Goal: Task Accomplishment & Management: Manage account settings

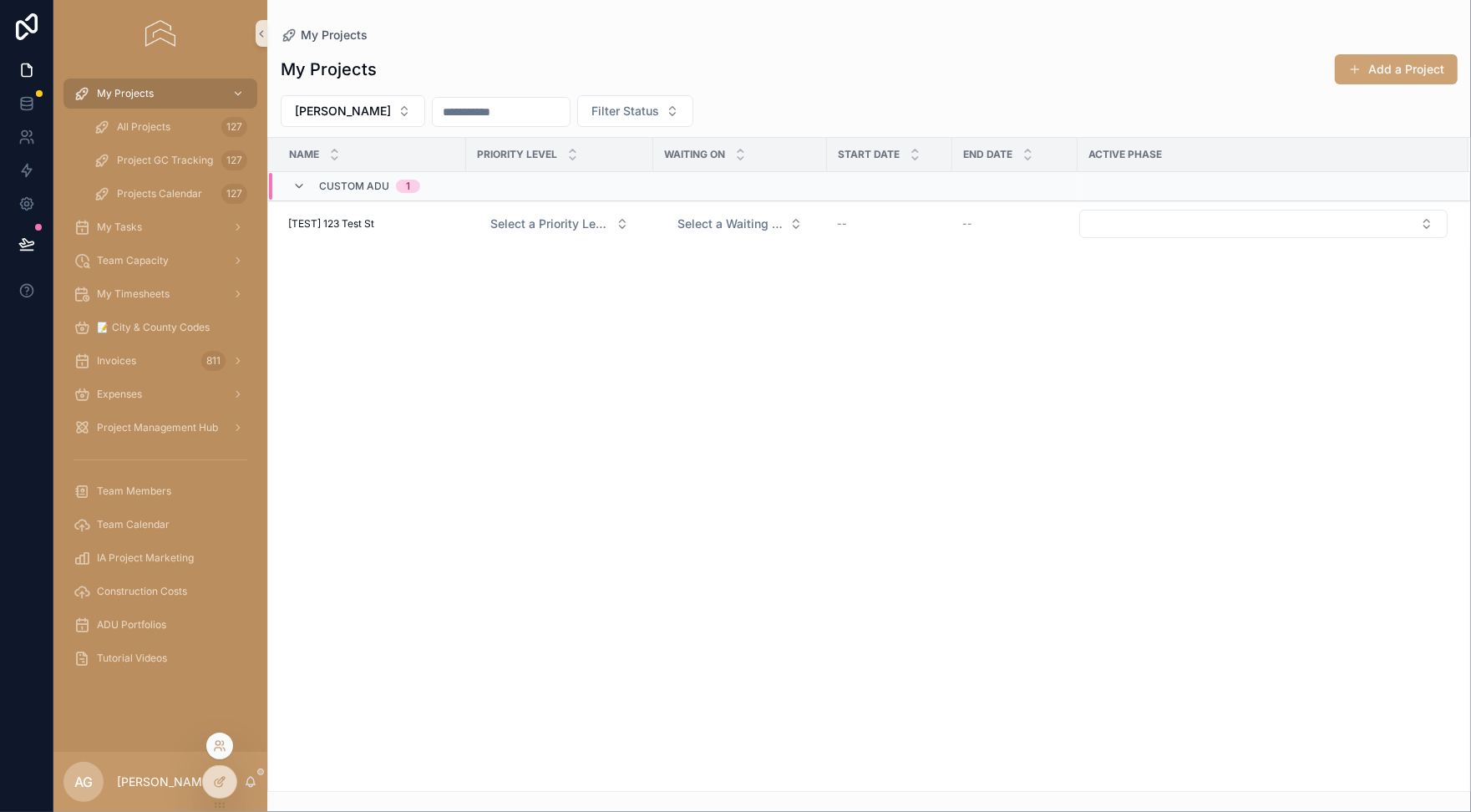
click at [218, 752] on div at bounding box center [219, 745] width 27 height 27
click at [219, 750] on icon at bounding box center [220, 746] width 14 height 14
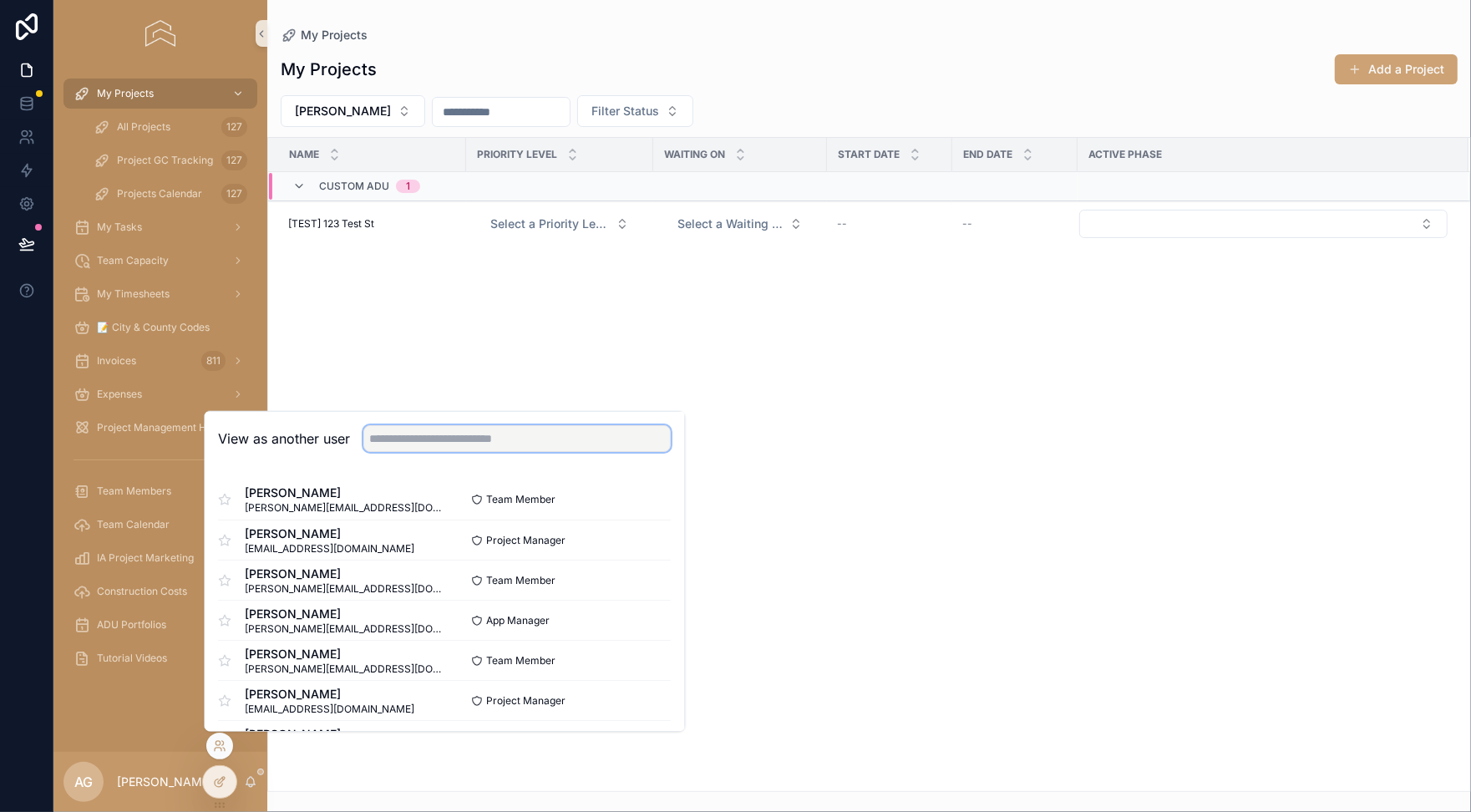
click at [417, 444] on input "text" at bounding box center [517, 438] width 308 height 27
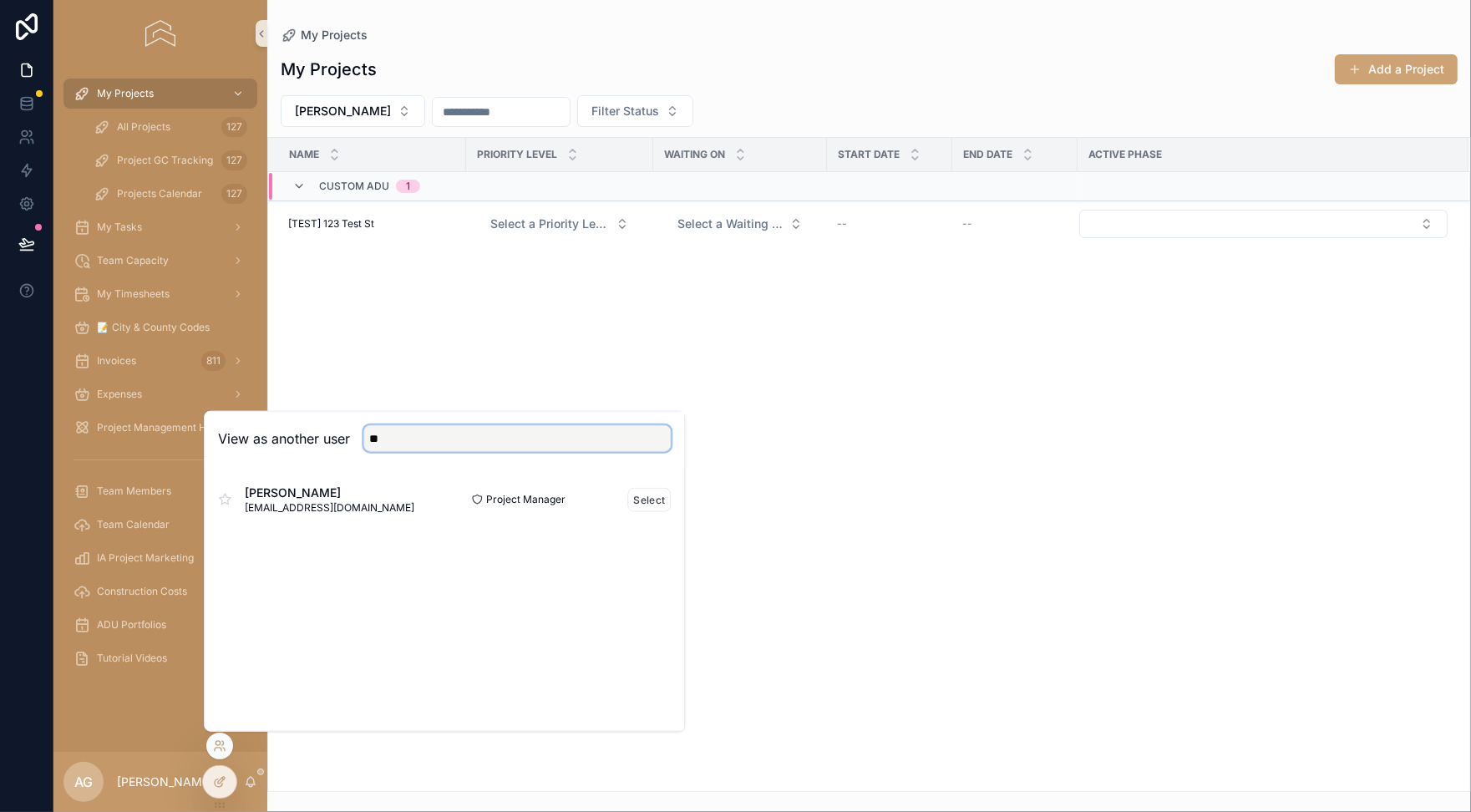
type input "**"
click at [379, 498] on div "[PERSON_NAME] [EMAIL_ADDRESS][DOMAIN_NAME]" at bounding box center [331, 499] width 226 height 30
click at [655, 512] on div "Evren Vural evren@inspiredadus.com Project Manager Select" at bounding box center [444, 499] width 453 height 40
click at [655, 498] on button "Select" at bounding box center [650, 499] width 43 height 25
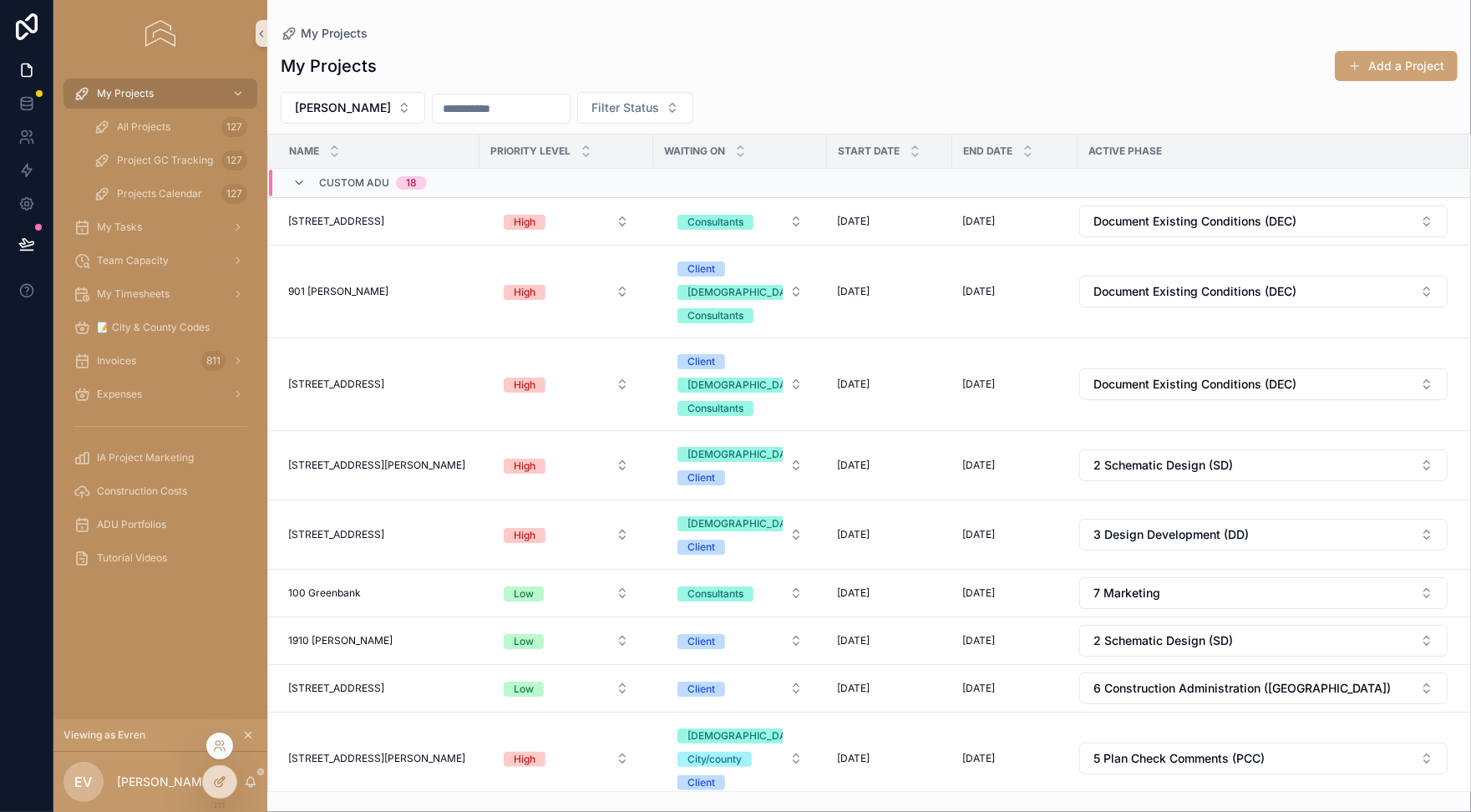
click at [226, 780] on icon at bounding box center [220, 782] width 14 height 14
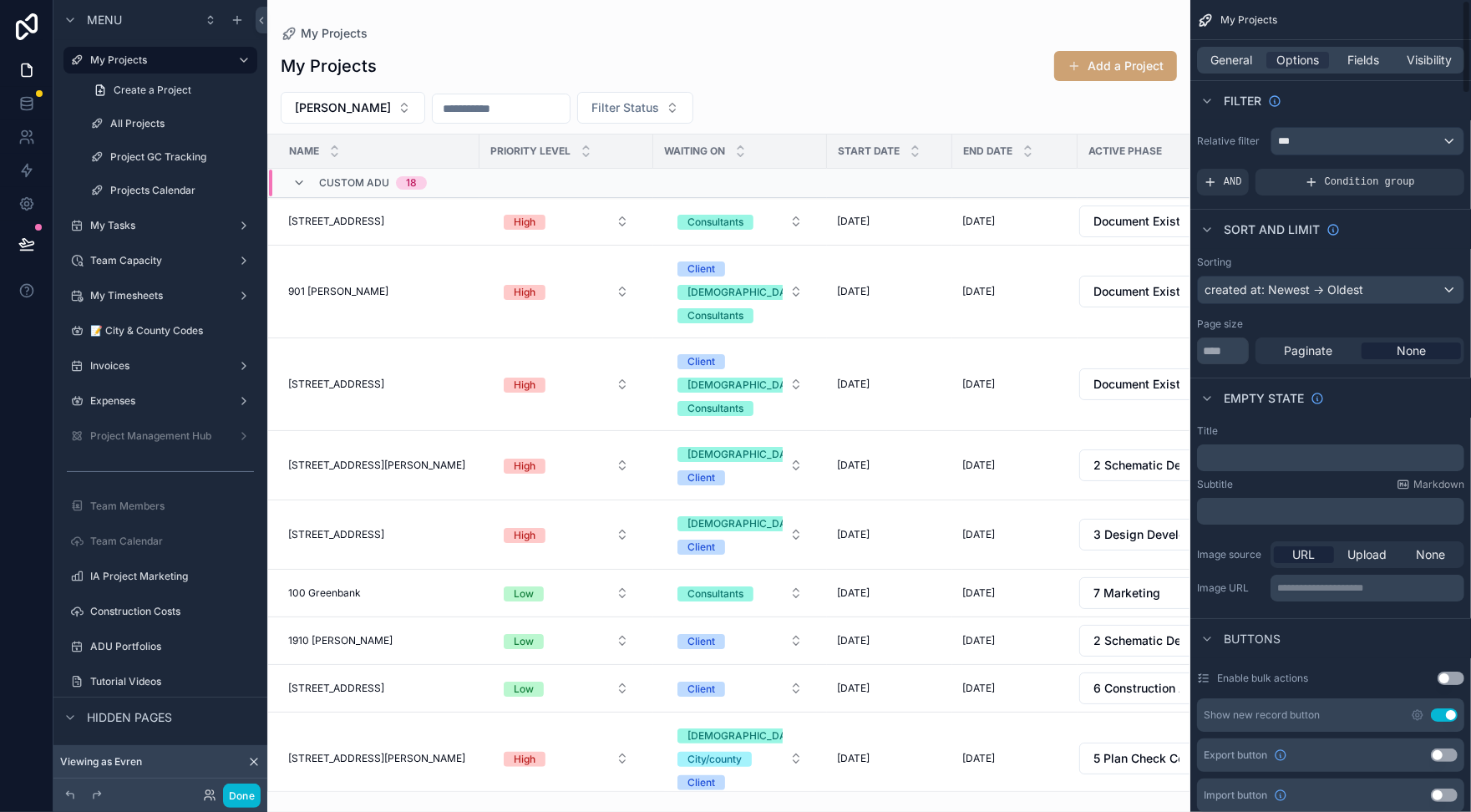
click at [1323, 124] on div "Relative filter *** AND Condition group" at bounding box center [1330, 161] width 280 height 82
click at [1312, 144] on div "***" at bounding box center [1367, 141] width 192 height 27
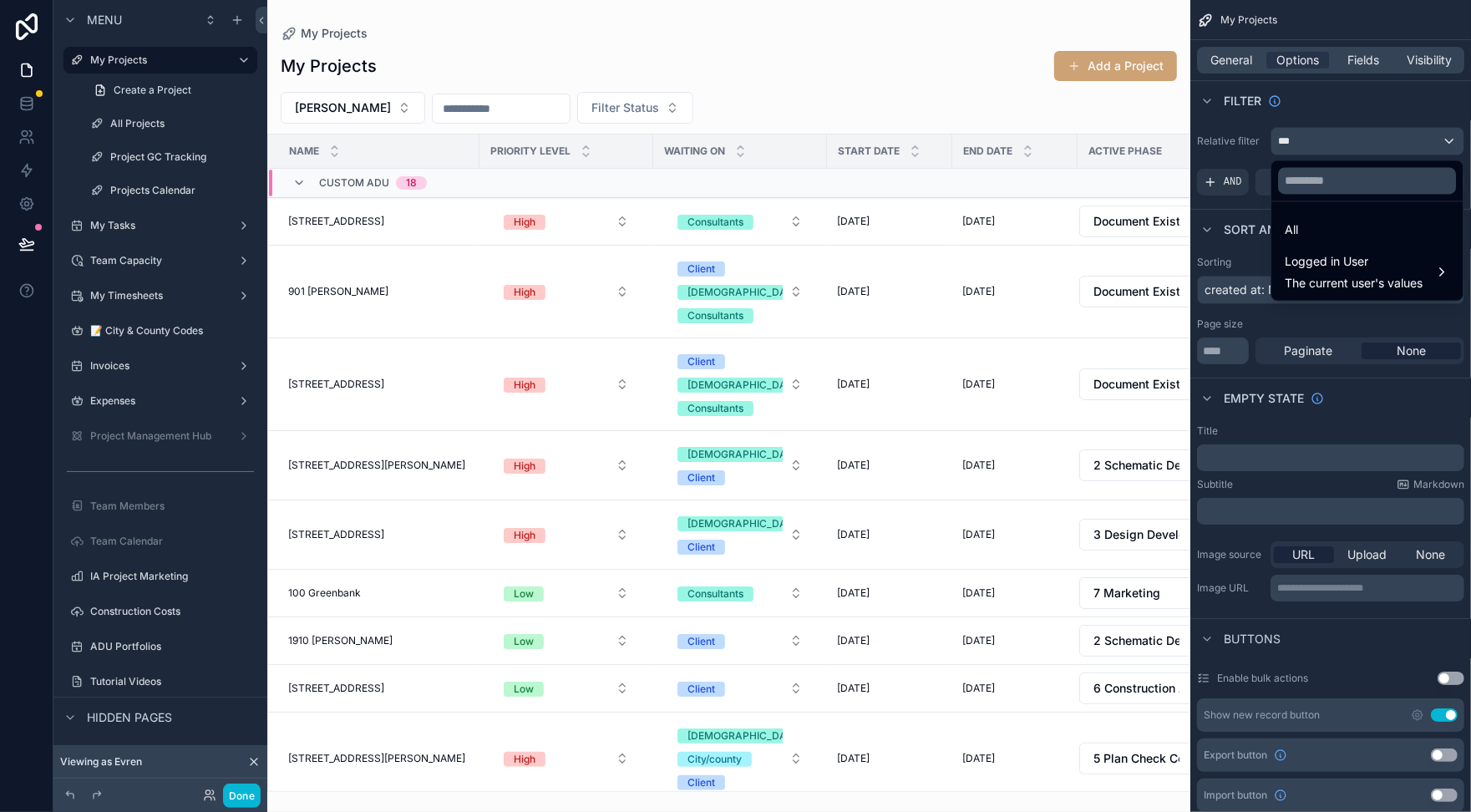
click at [1312, 144] on div "scrollable content" at bounding box center [735, 406] width 1471 height 812
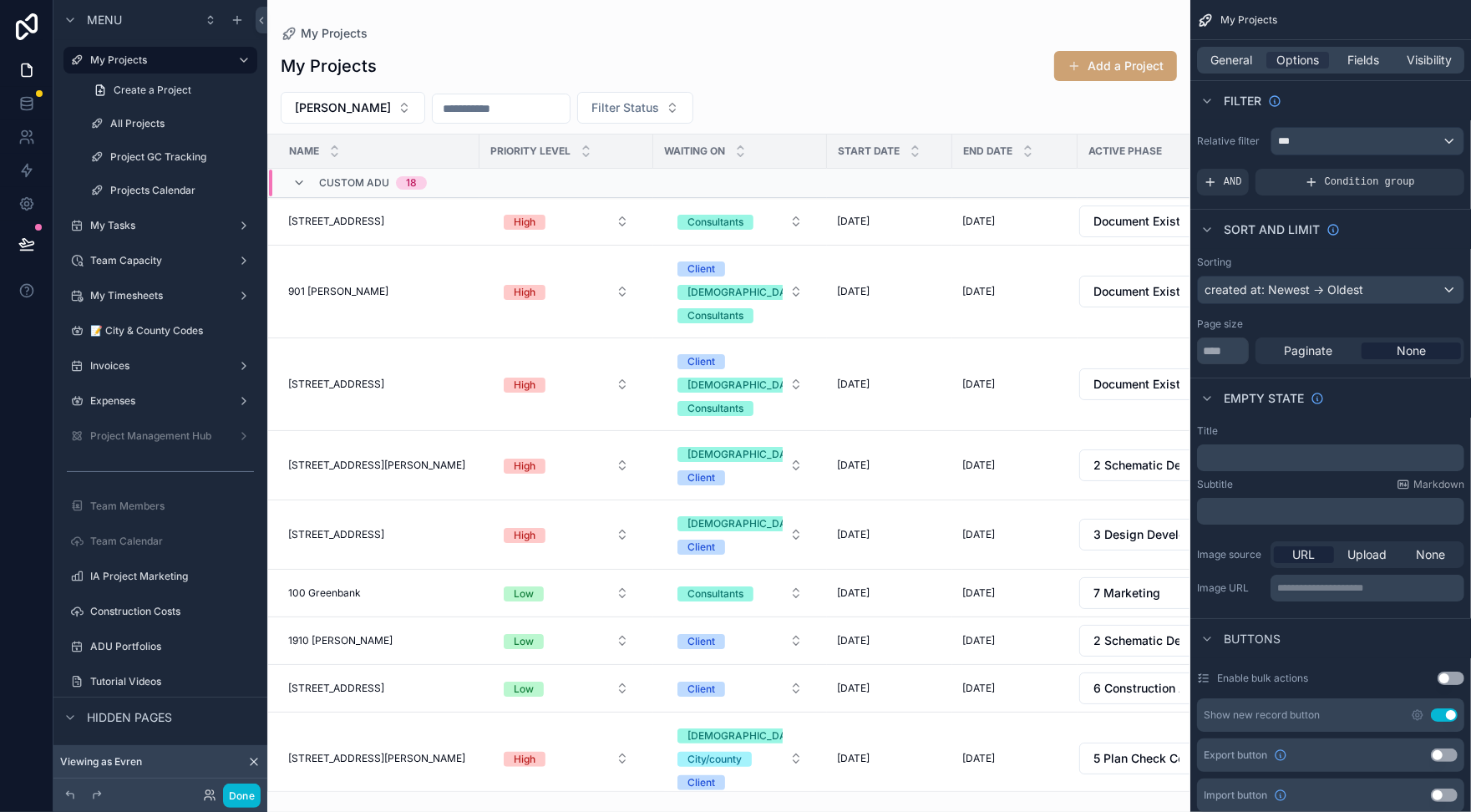
click at [994, 86] on div "scrollable content" at bounding box center [728, 406] width 922 height 812
click at [255, 756] on icon at bounding box center [255, 762] width 14 height 14
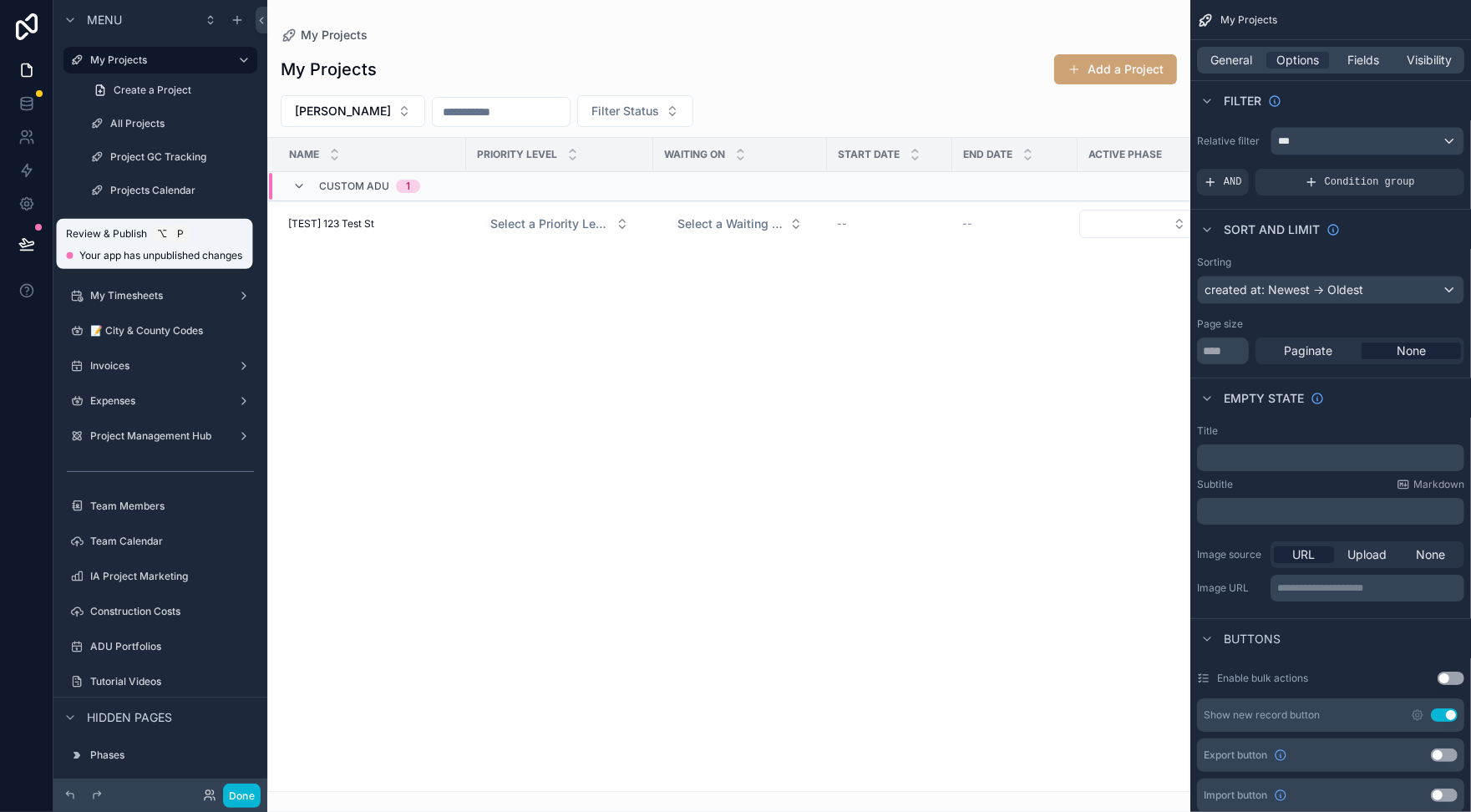
click at [25, 242] on icon at bounding box center [27, 244] width 17 height 17
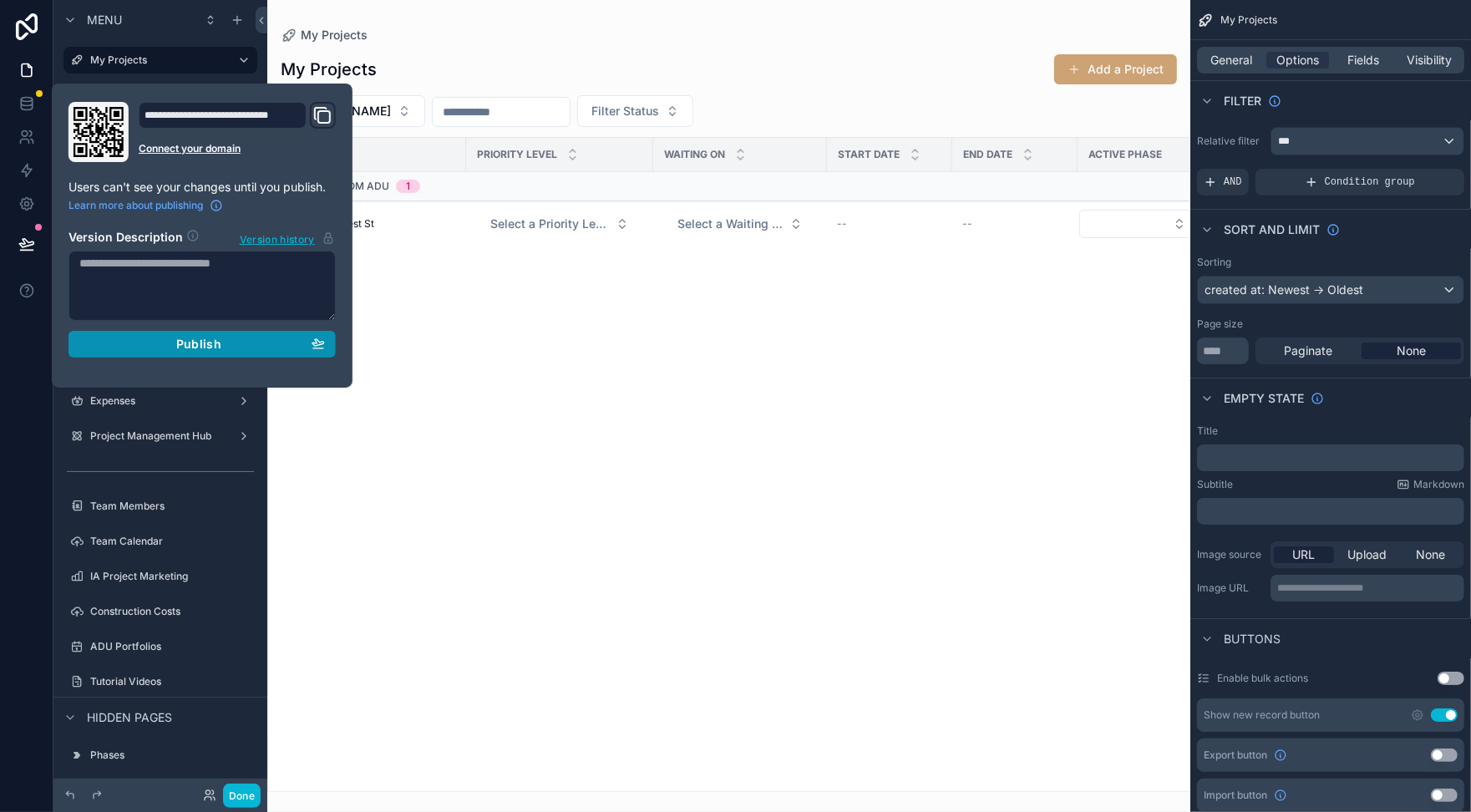
click at [168, 344] on div "Publish" at bounding box center [201, 343] width 246 height 15
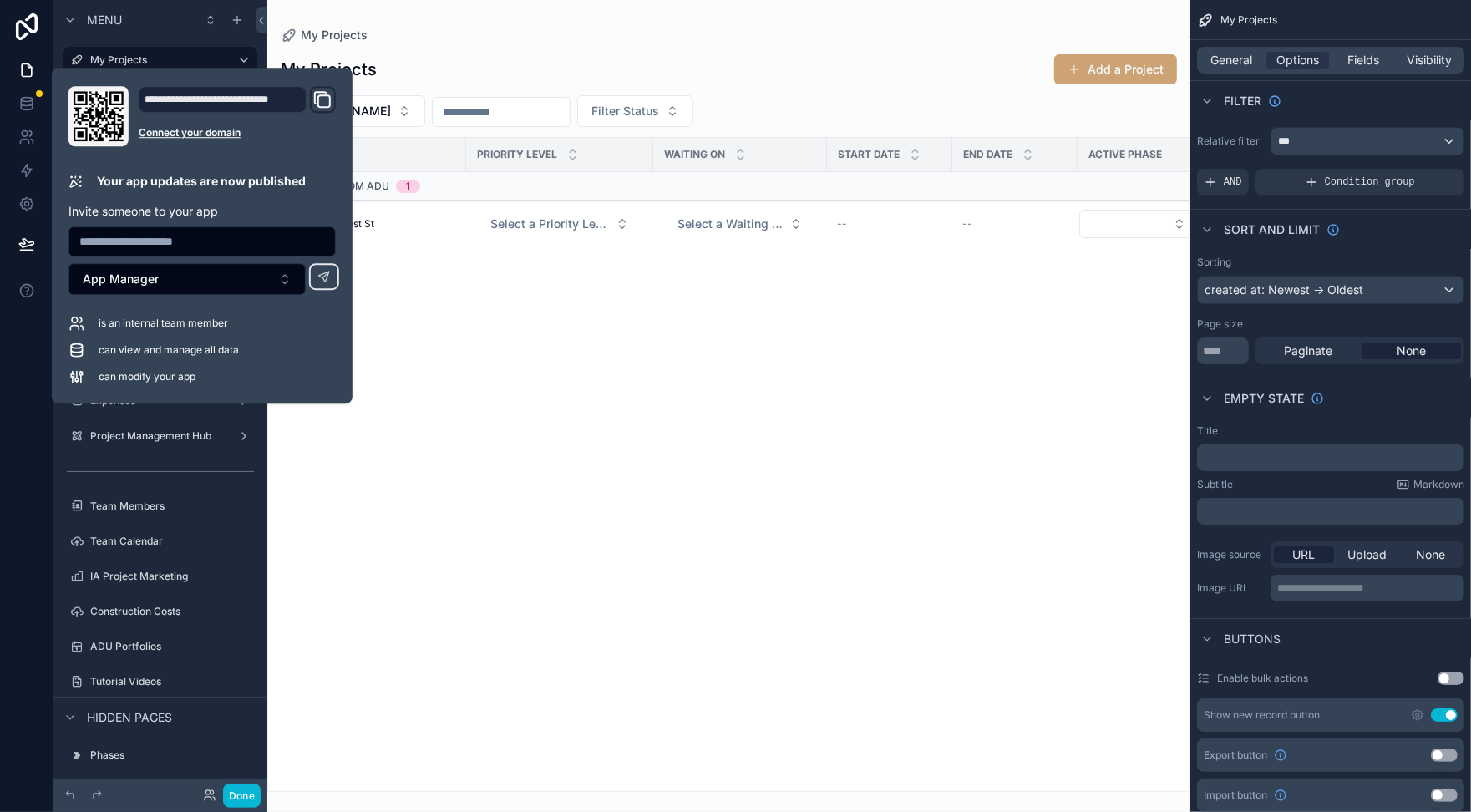
click at [842, 416] on div "Name Priority Level Waiting on Start Date End Date Active Phase Custom ADU 1 [T…" at bounding box center [729, 465] width 921 height 653
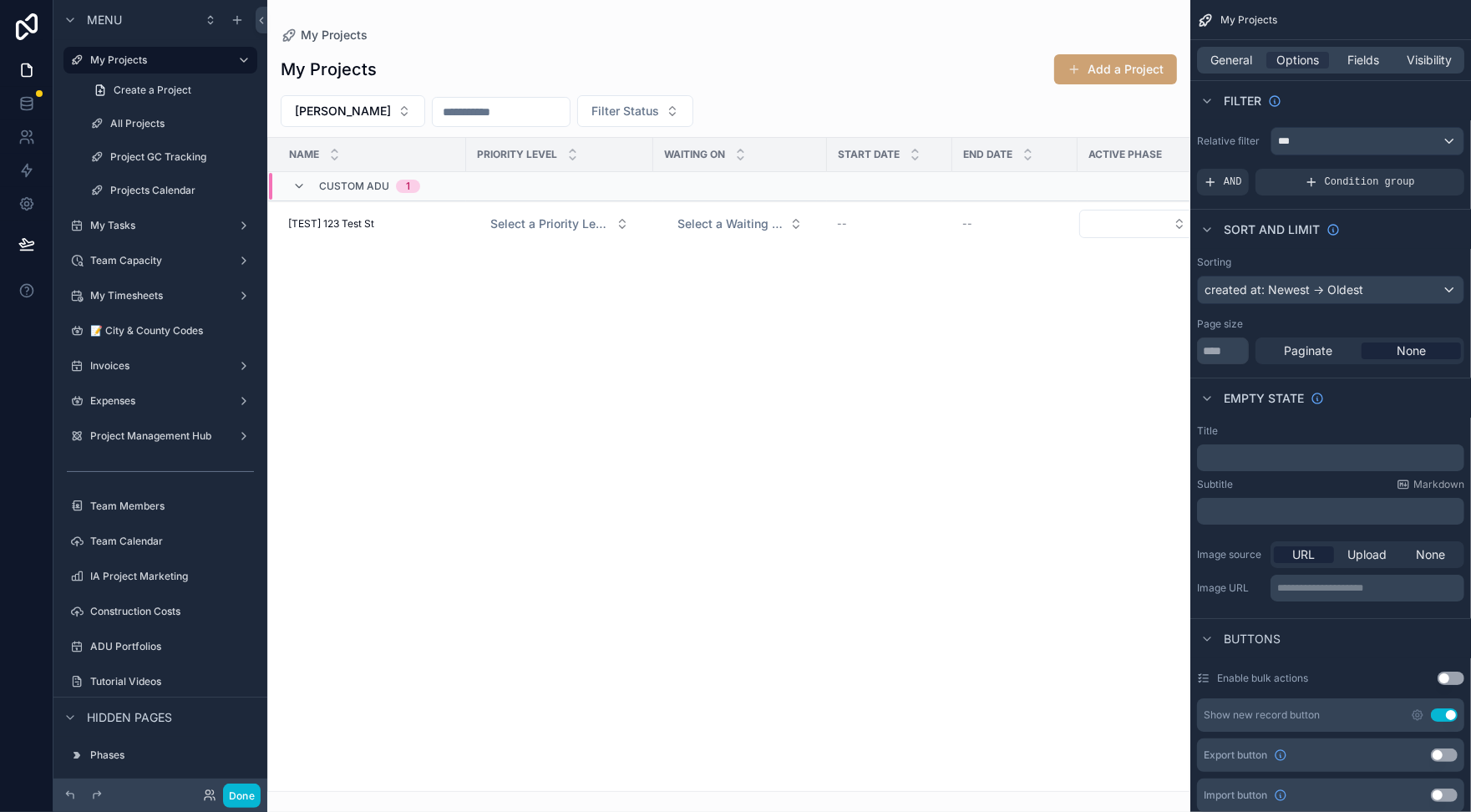
click at [596, 449] on div "Name Priority Level Waiting on Start Date End Date Active Phase Custom ADU 1 [T…" at bounding box center [729, 465] width 921 height 653
click at [239, 793] on button "Done" at bounding box center [242, 795] width 37 height 25
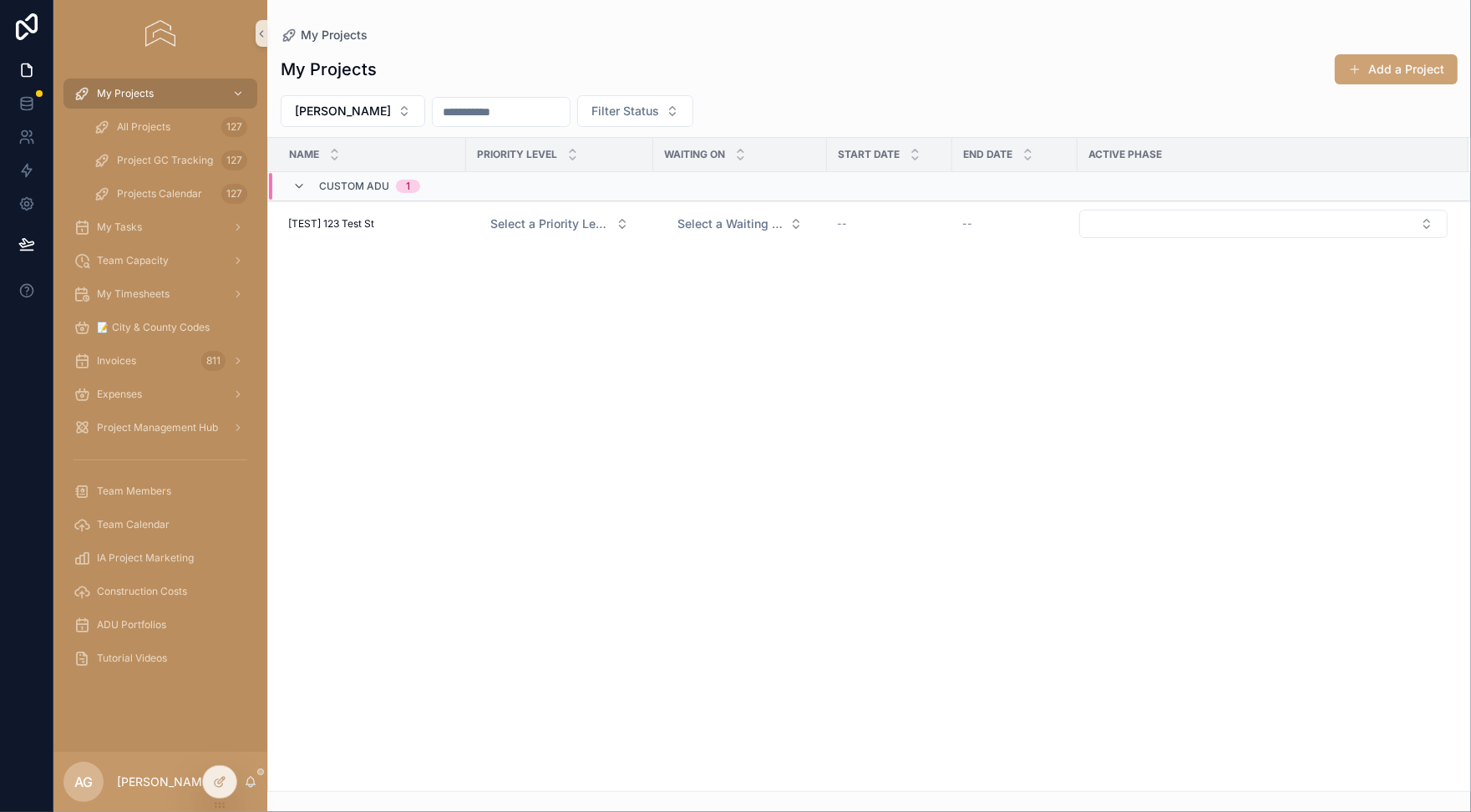
click at [552, 569] on div "Name Priority Level Waiting on Start Date End Date Active Phase Custom ADU 1 [T…" at bounding box center [869, 465] width 1202 height 653
click at [221, 749] on icon at bounding box center [218, 749] width 7 height 3
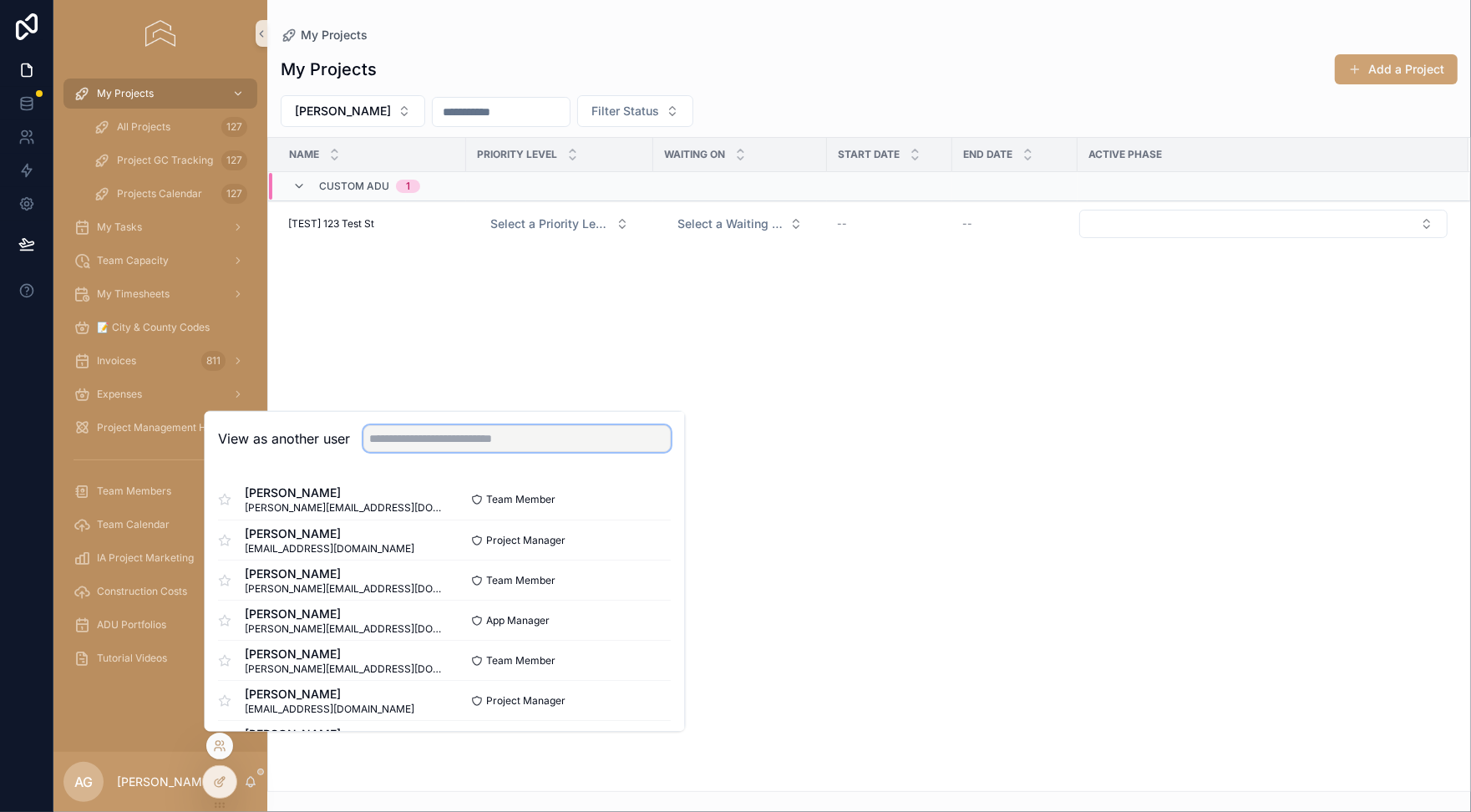
click at [415, 427] on input "text" at bounding box center [517, 438] width 308 height 27
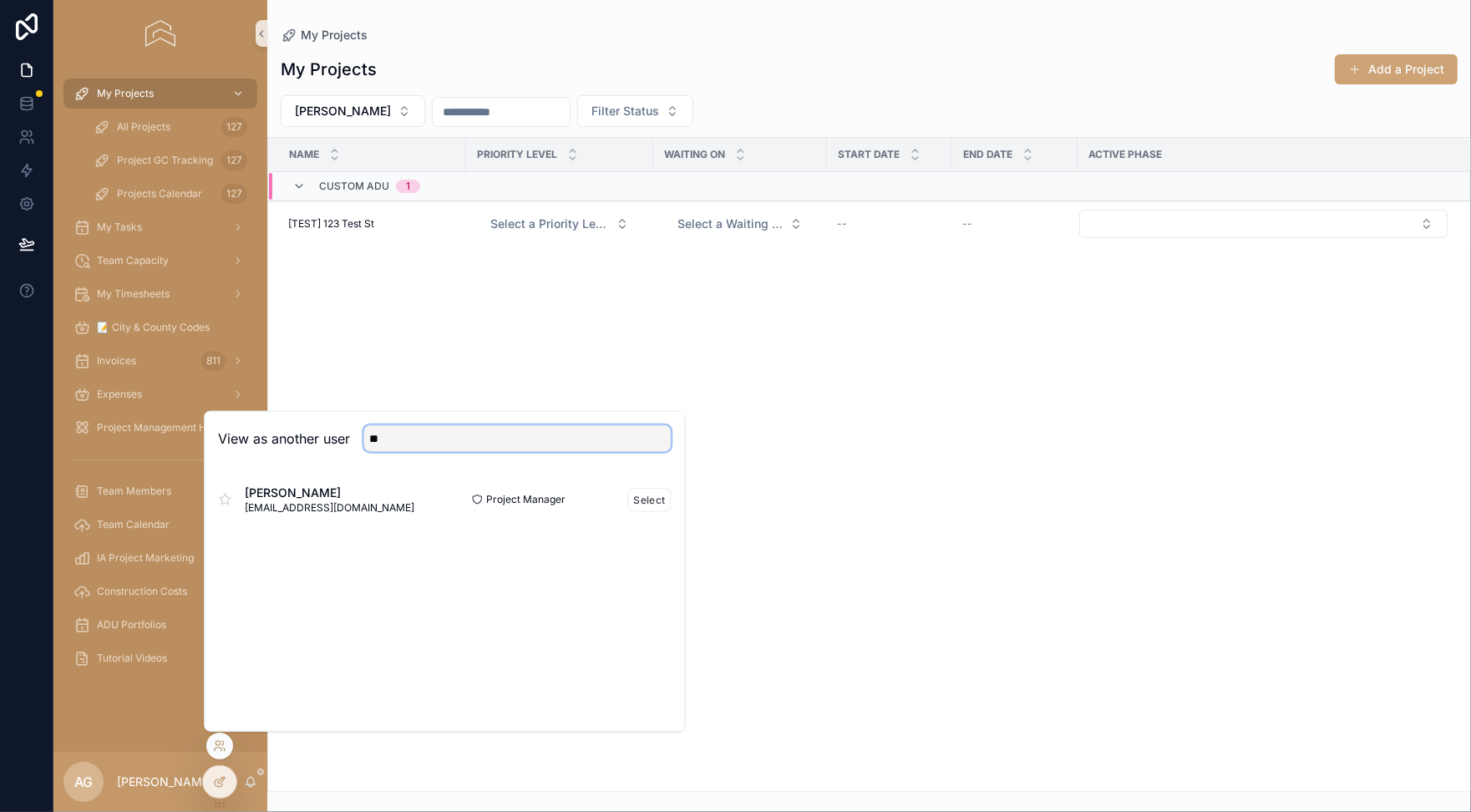
type input "**"
click at [372, 488] on div "[PERSON_NAME] [EMAIL_ADDRESS][DOMAIN_NAME]" at bounding box center [331, 499] width 226 height 30
click at [651, 507] on button "Select" at bounding box center [650, 499] width 43 height 25
